Goal: Navigation & Orientation: Go to known website

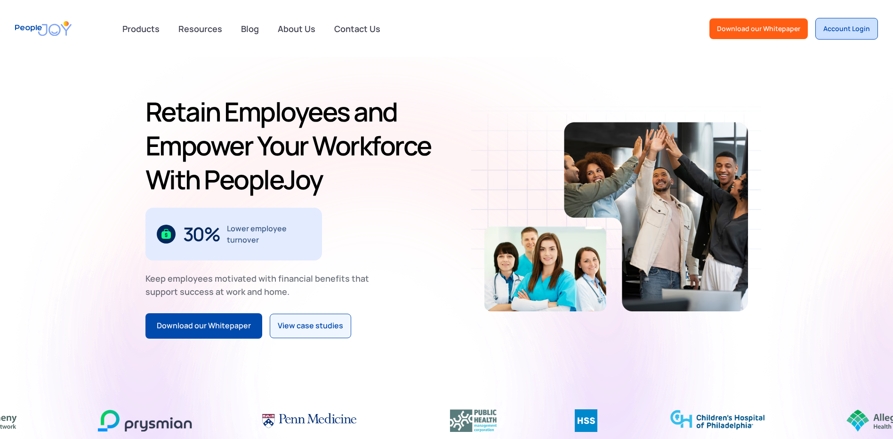
click at [827, 22] on link "Account Login" at bounding box center [846, 29] width 63 height 22
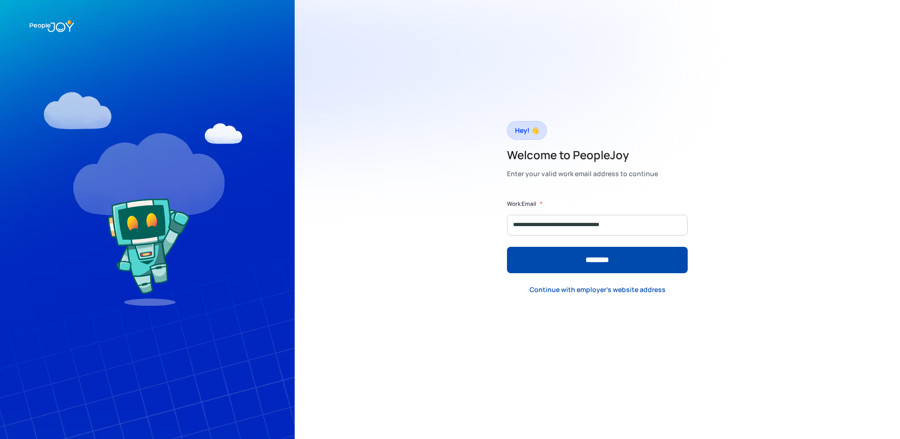
type input "**********"
click at [507, 247] on input "********" at bounding box center [597, 260] width 181 height 26
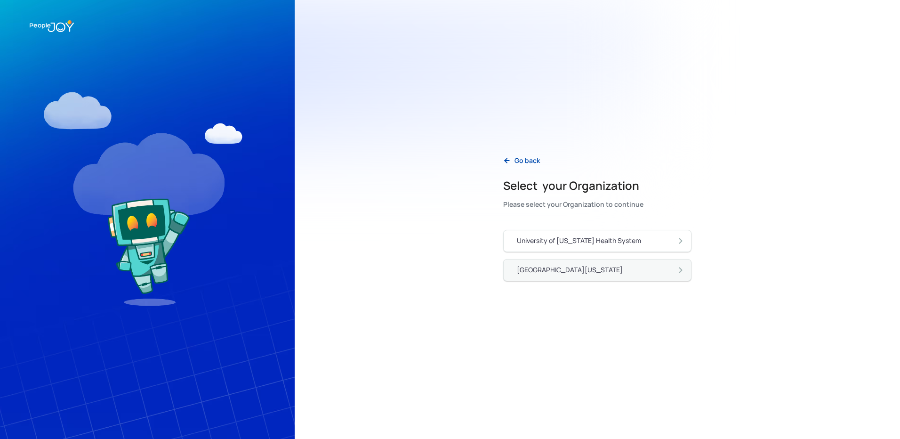
click at [571, 269] on div "[GEOGRAPHIC_DATA][US_STATE]" at bounding box center [570, 269] width 106 height 9
